Goal: Download file/media

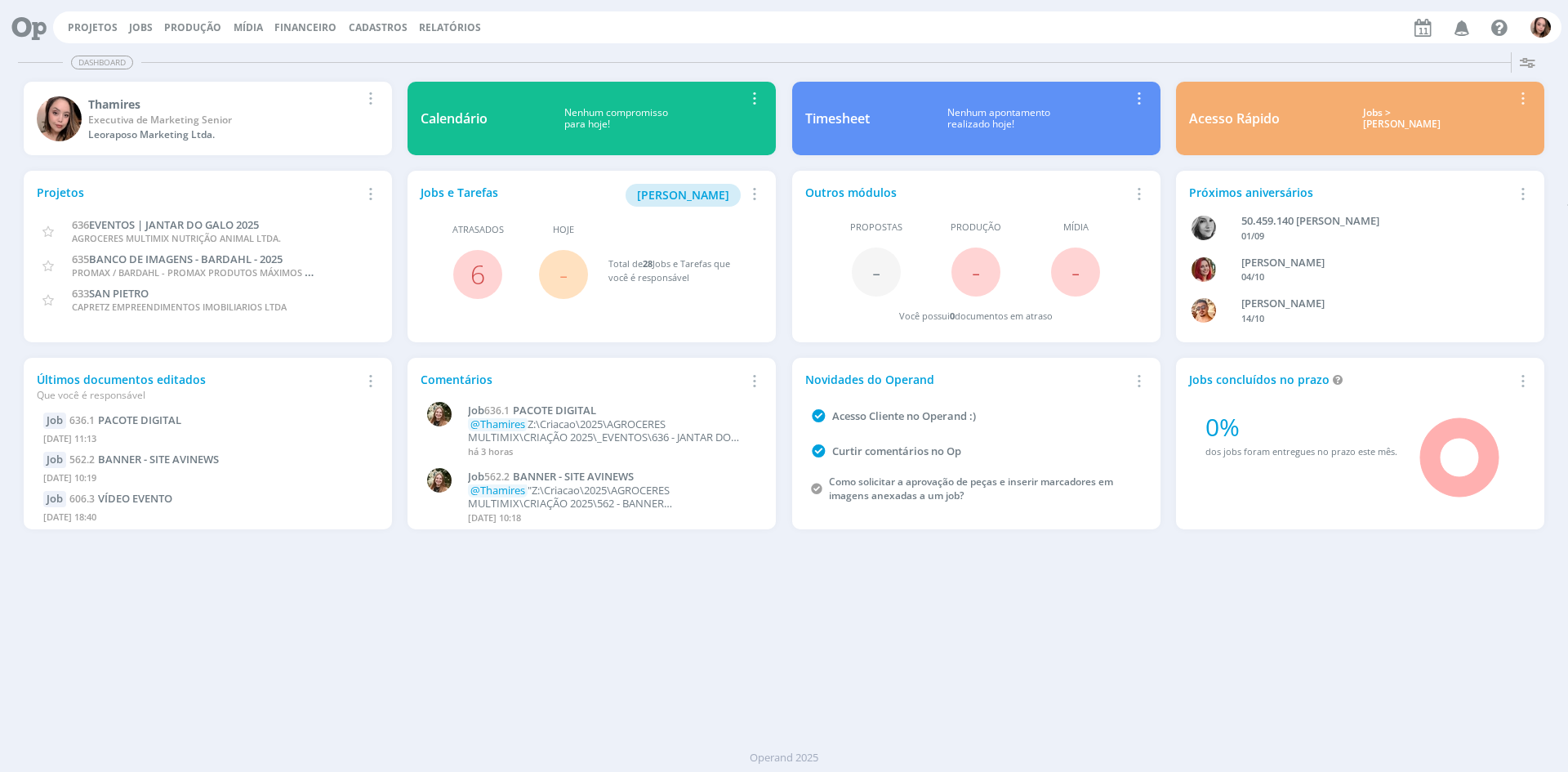
click at [1463, 28] on icon "button" at bounding box center [1462, 27] width 28 height 28
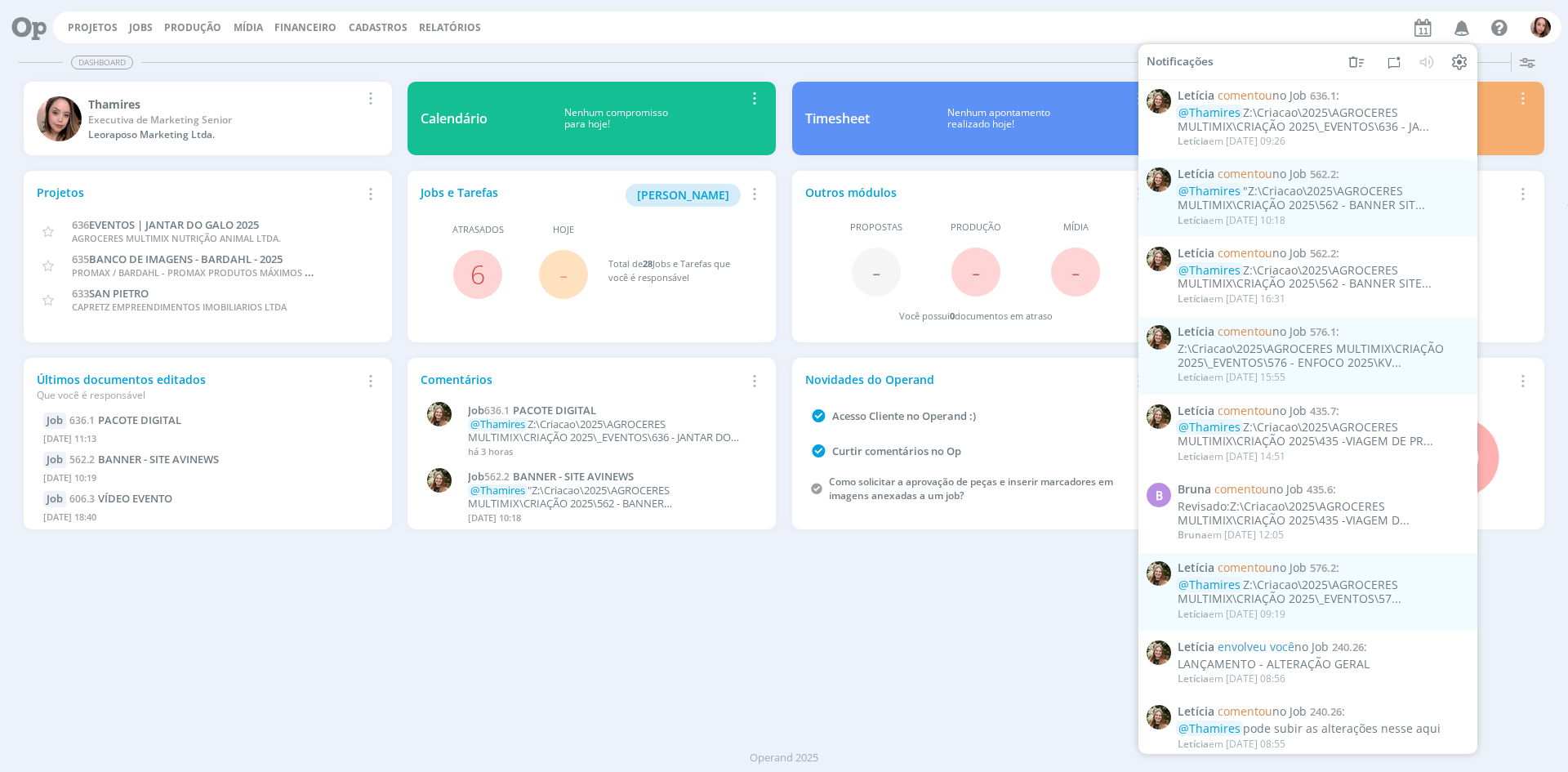
click at [1268, 29] on div "Projetos Jobs Produção [GEOGRAPHIC_DATA] Financeiro Cadastros Relatórios Notifi…" at bounding box center [808, 28] width 1508 height 32
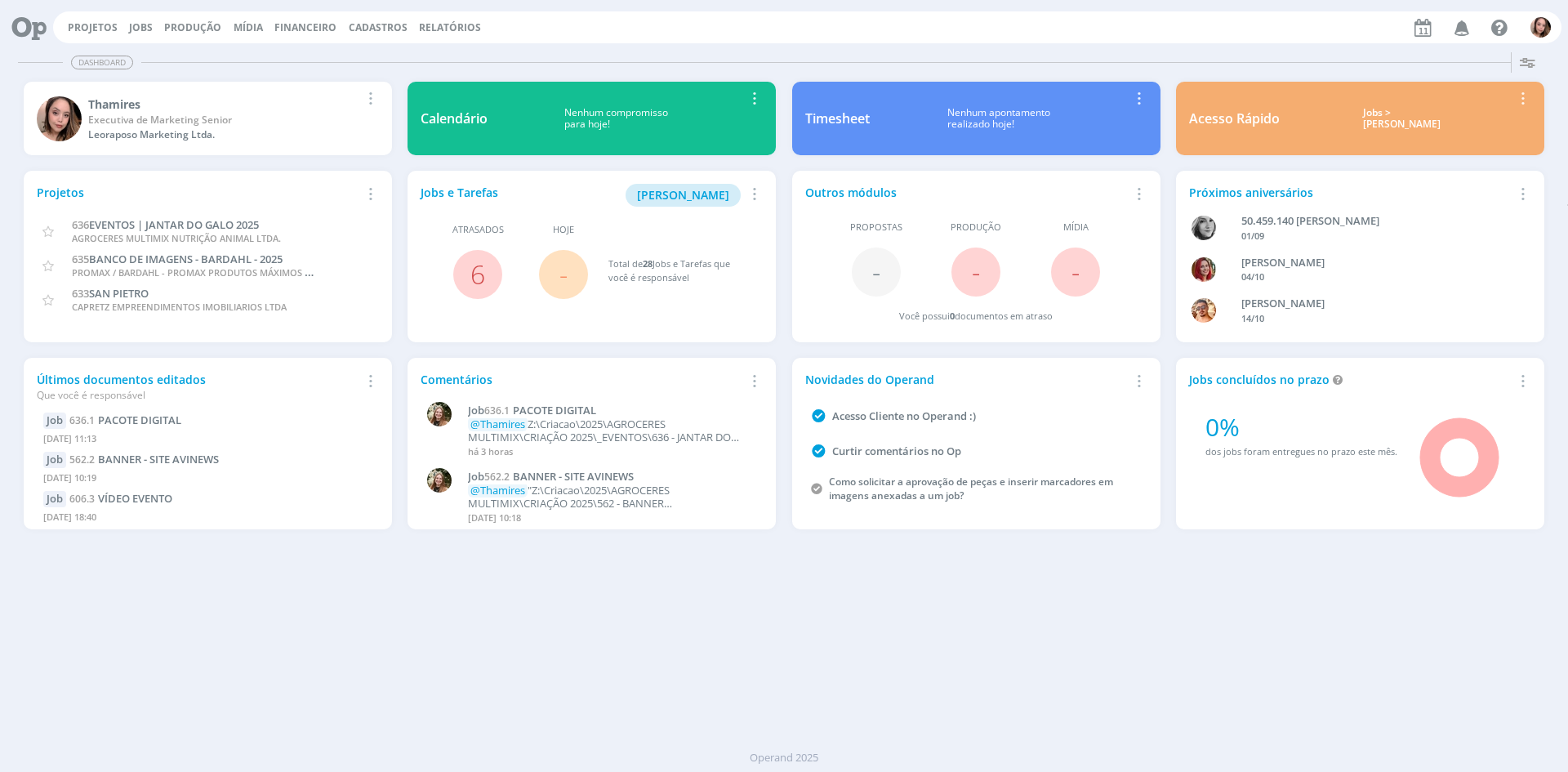
click at [1457, 31] on icon "button" at bounding box center [1462, 27] width 28 height 28
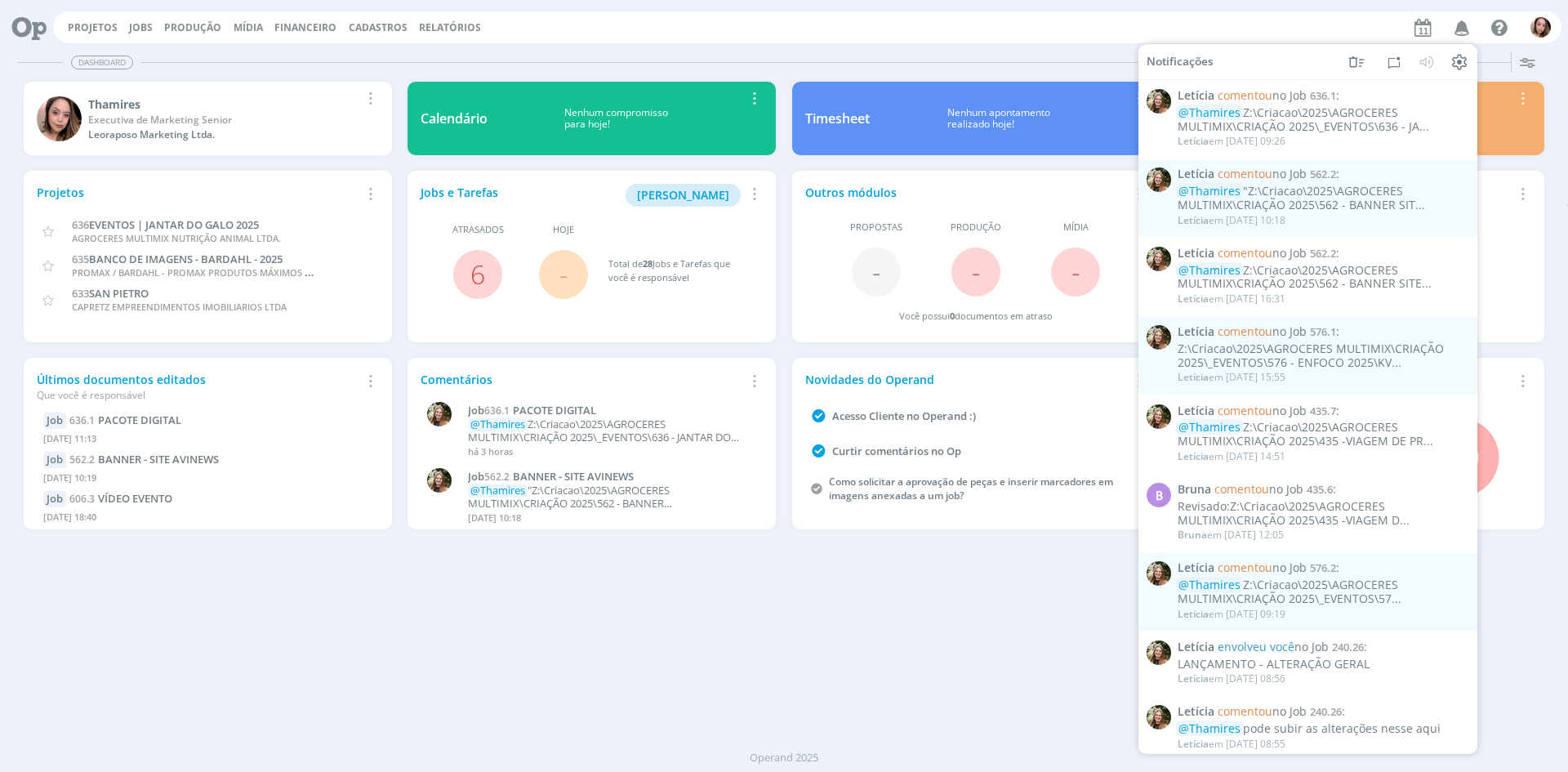
click at [462, 254] on div "Atrasados 6" at bounding box center [478, 261] width 115 height 76
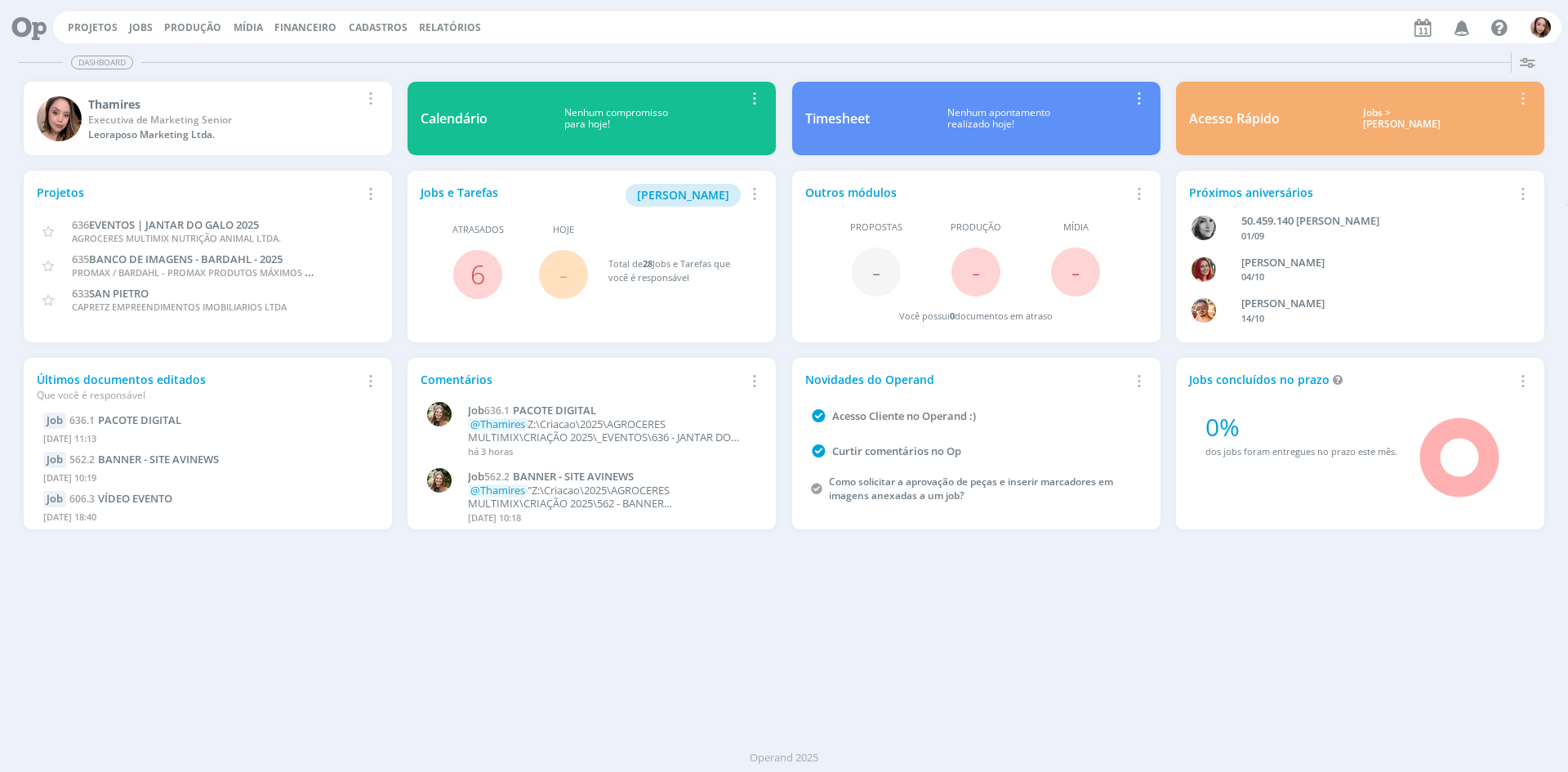
click at [469, 266] on span "6" at bounding box center [478, 274] width 49 height 49
click at [477, 279] on link "6" at bounding box center [478, 273] width 15 height 35
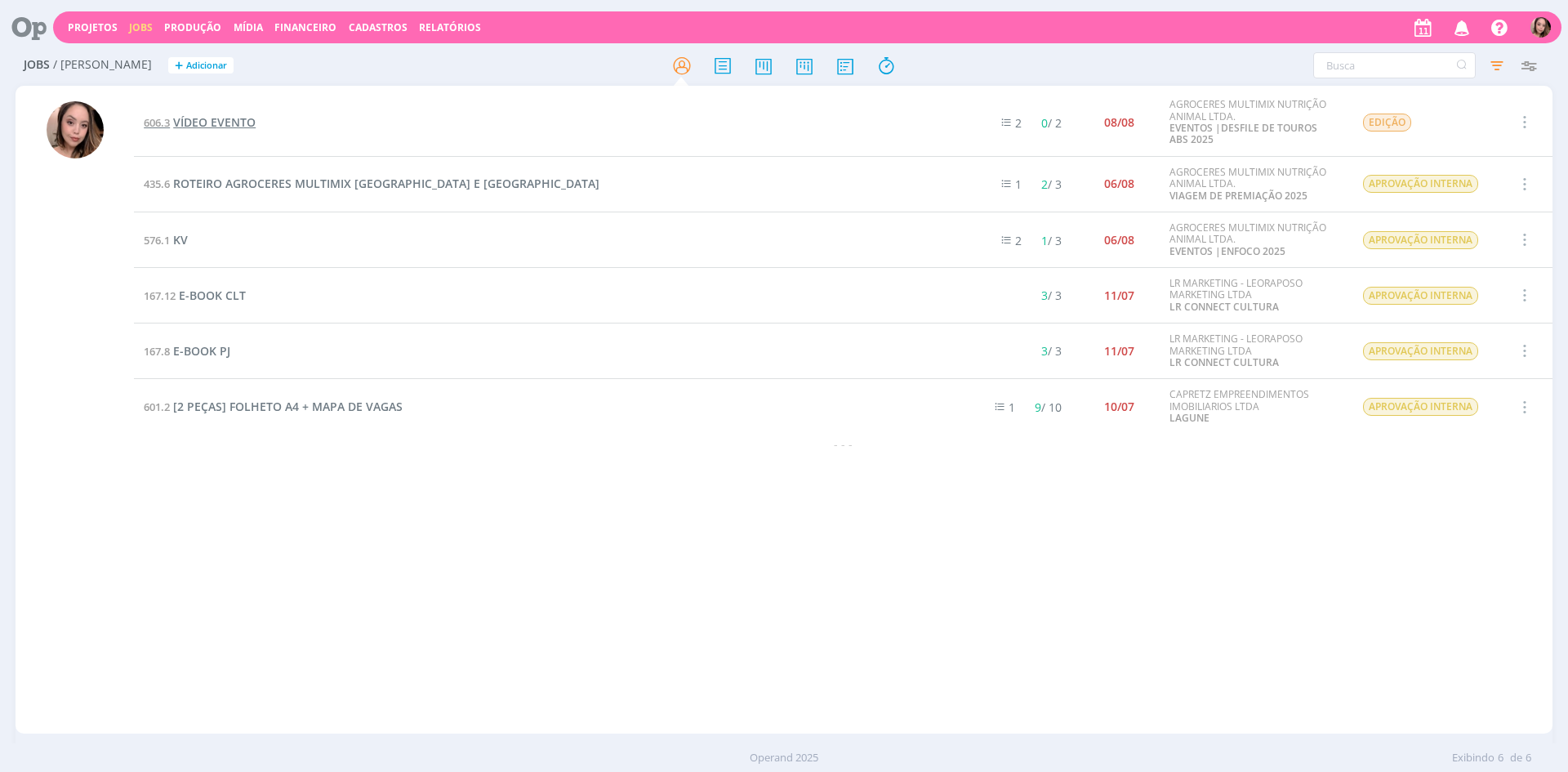
click at [245, 121] on span "VÍDEO EVENTO" at bounding box center [214, 122] width 83 height 15
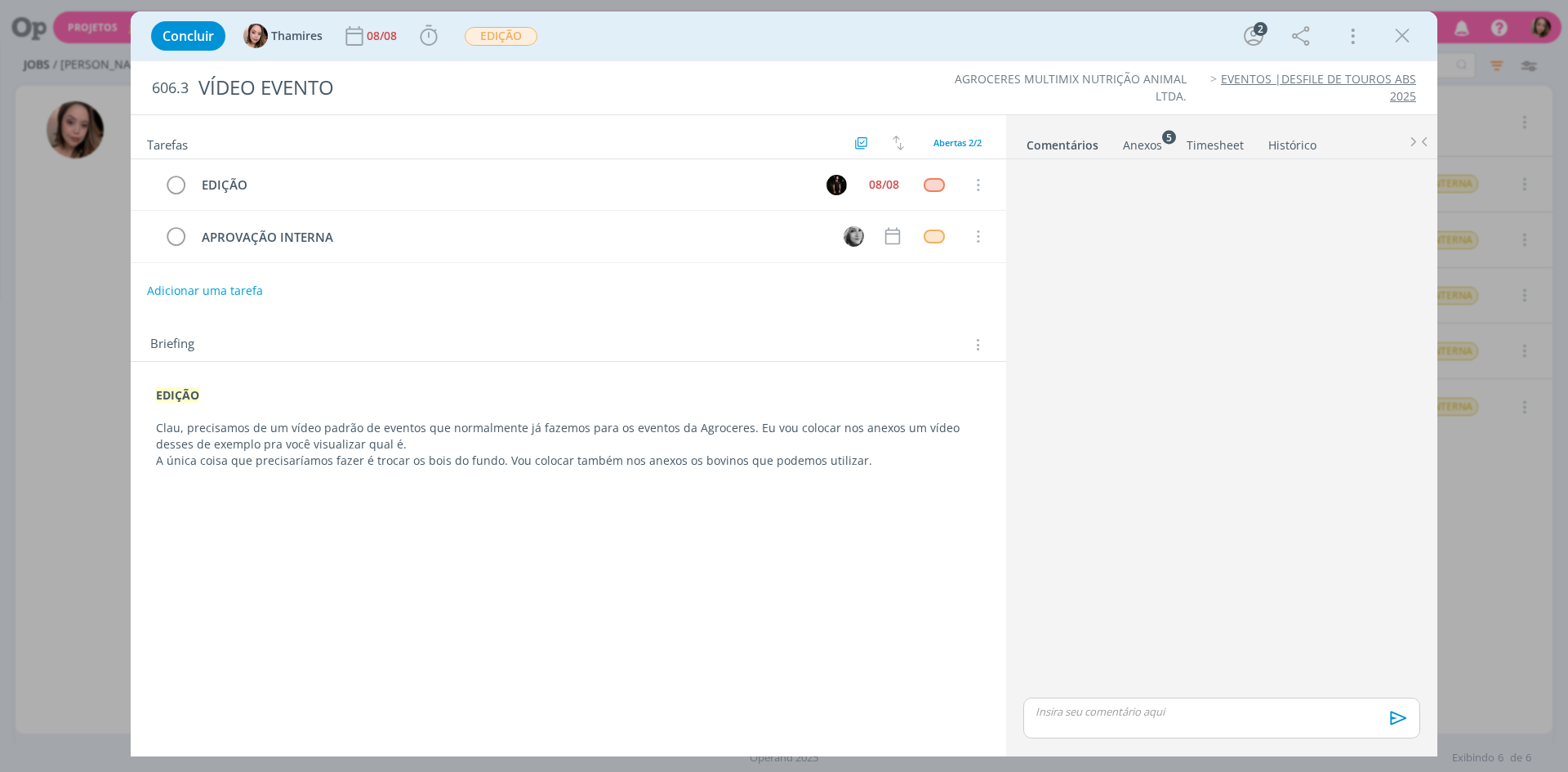
click at [1171, 151] on li "Anexos 5" at bounding box center [1154, 141] width 64 height 24
click at [1162, 151] on li "Anexos 5" at bounding box center [1154, 141] width 64 height 24
click at [1150, 149] on div "Anexos 5" at bounding box center [1143, 145] width 39 height 16
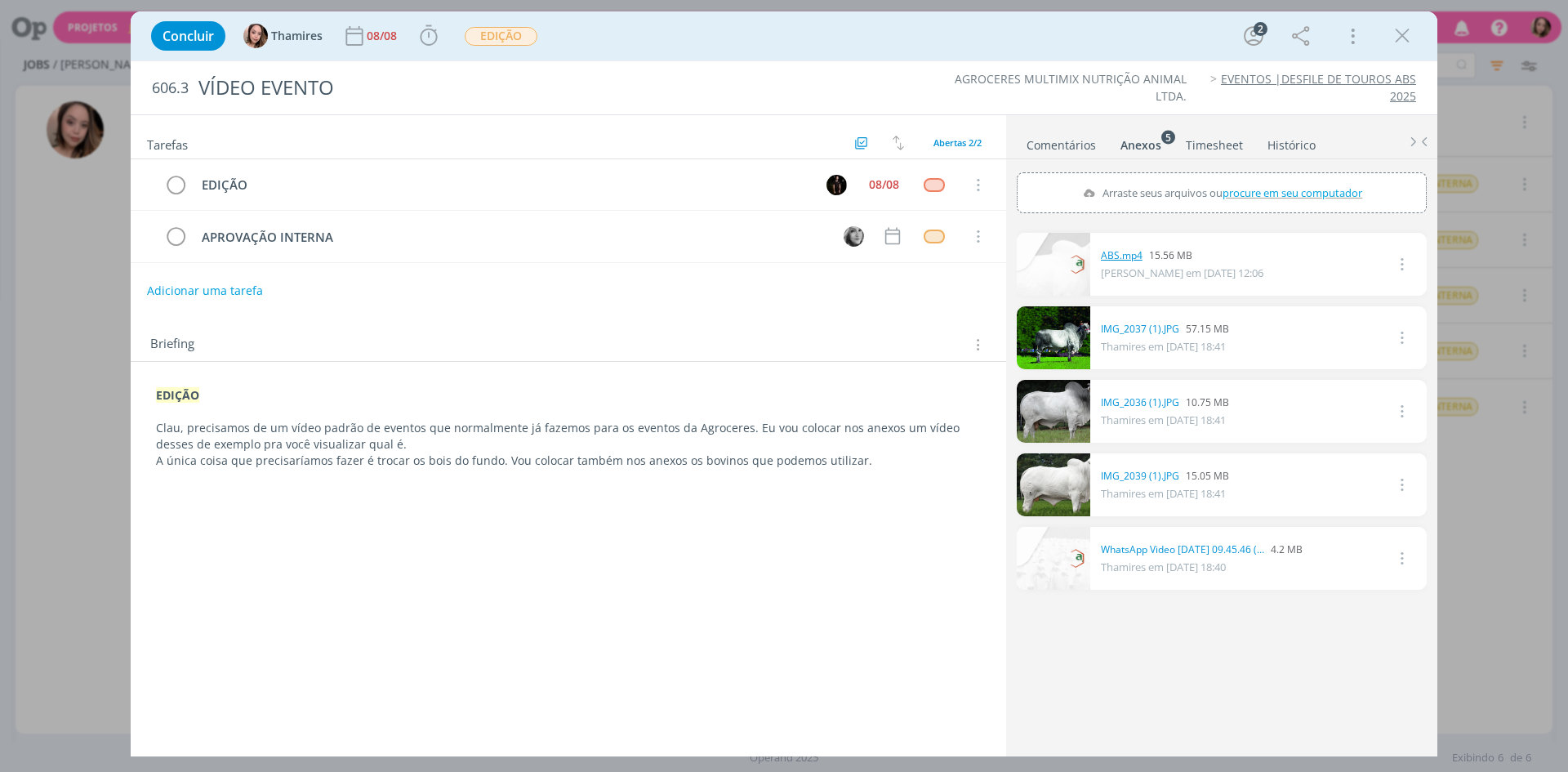
click at [1127, 258] on link "ABS.mp4" at bounding box center [1122, 255] width 42 height 15
